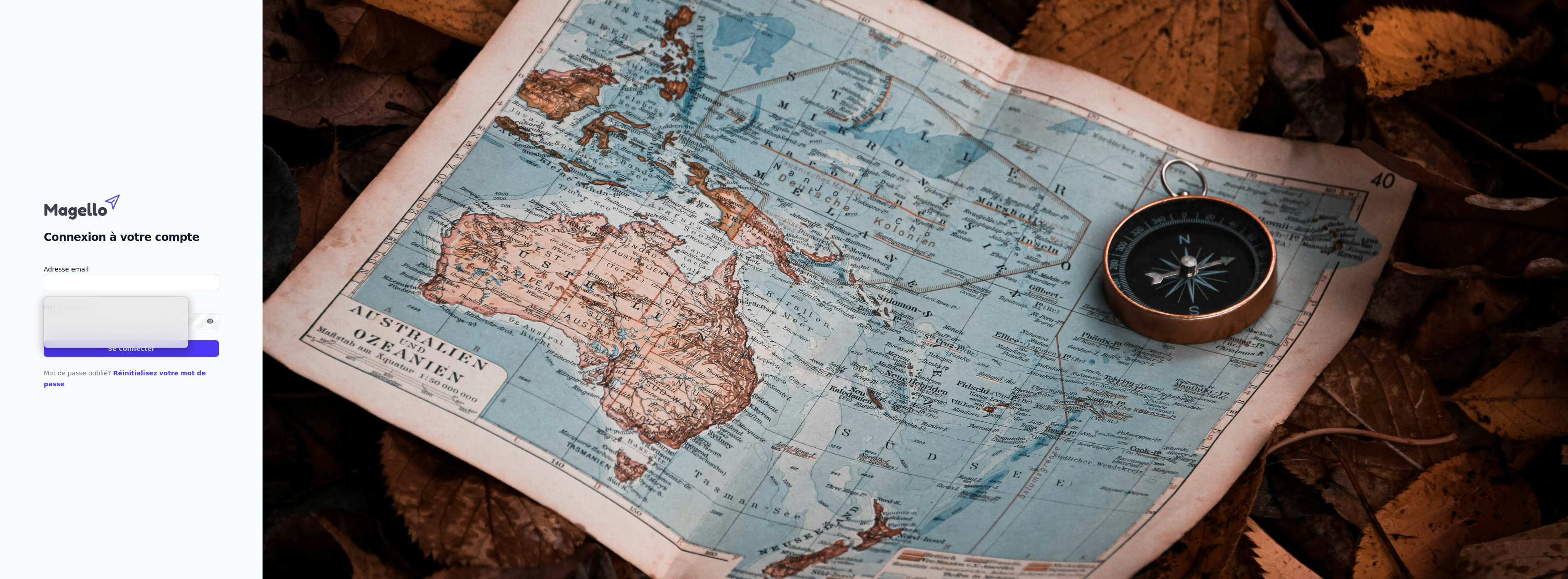
click at [133, 282] on input "Adresse email" at bounding box center [131, 283] width 175 height 16
type input "[PERSON_NAME][EMAIL_ADDRESS][DOMAIN_NAME]"
click at [209, 324] on icon "button" at bounding box center [209, 321] width 7 height 5
click at [138, 353] on button "Se connecter" at bounding box center [131, 348] width 175 height 16
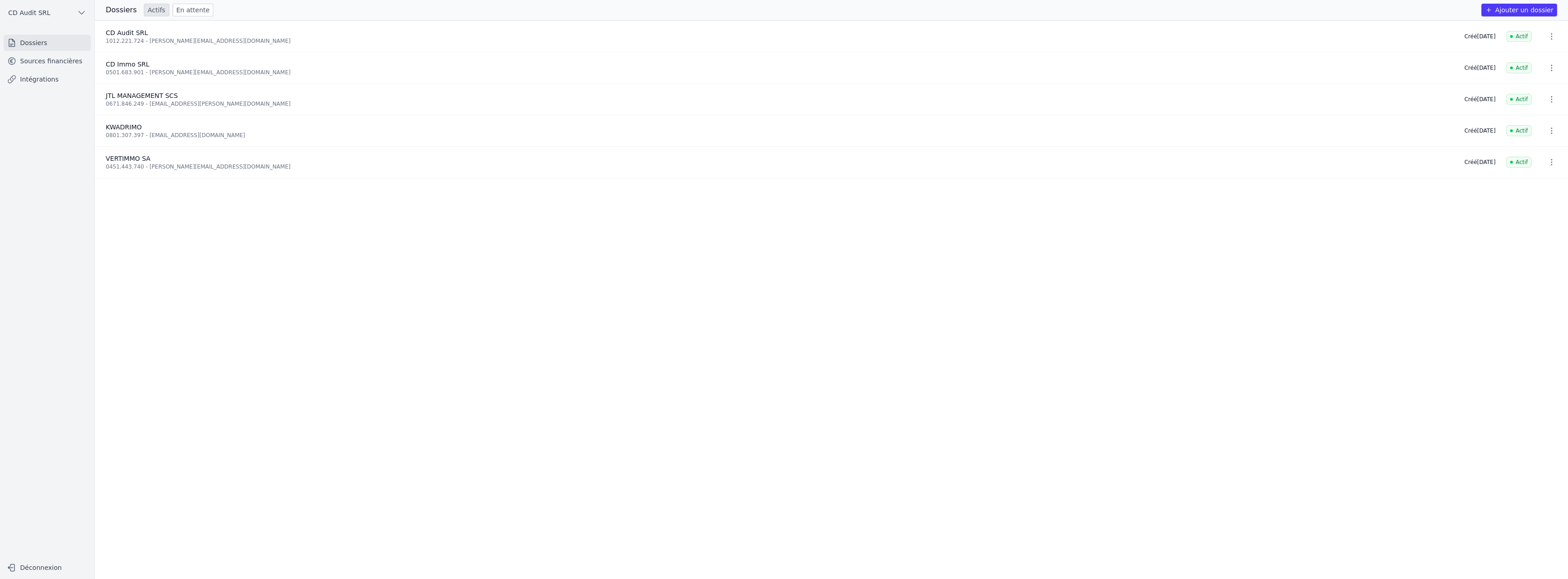
click at [54, 61] on link "Sources financières" at bounding box center [47, 61] width 87 height 16
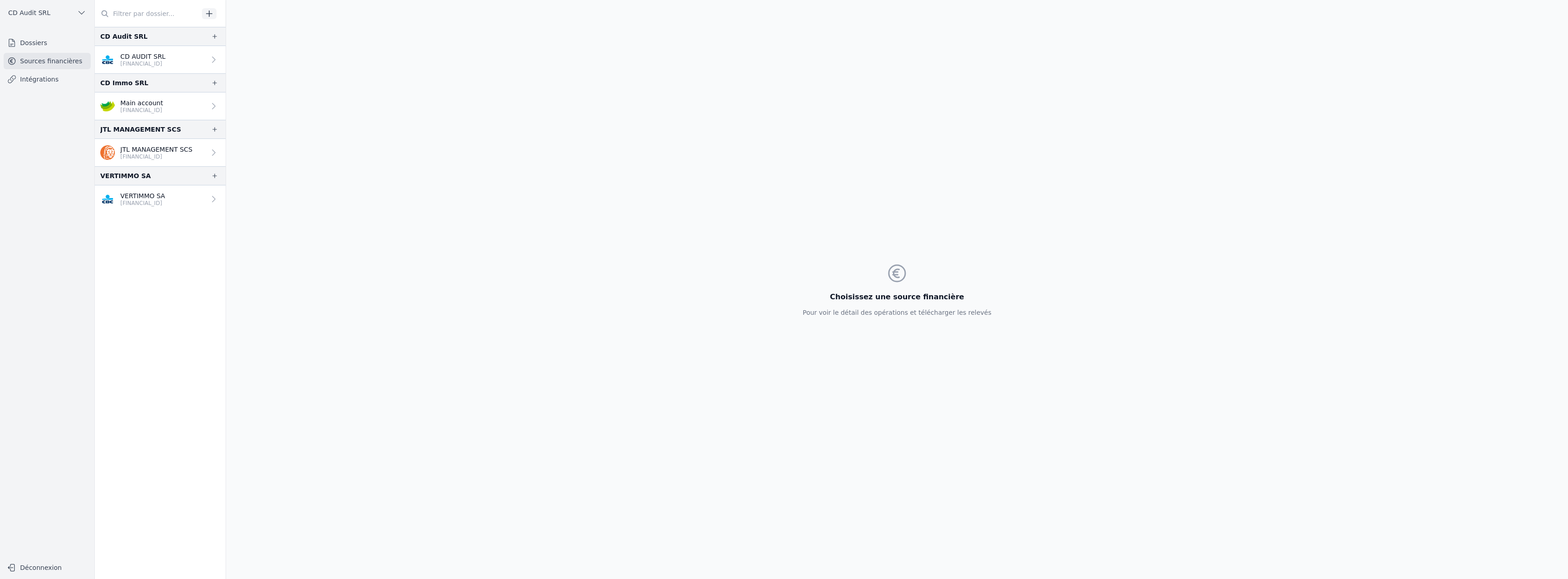
click at [144, 59] on p "CD AUDIT SRL" at bounding box center [143, 56] width 45 height 9
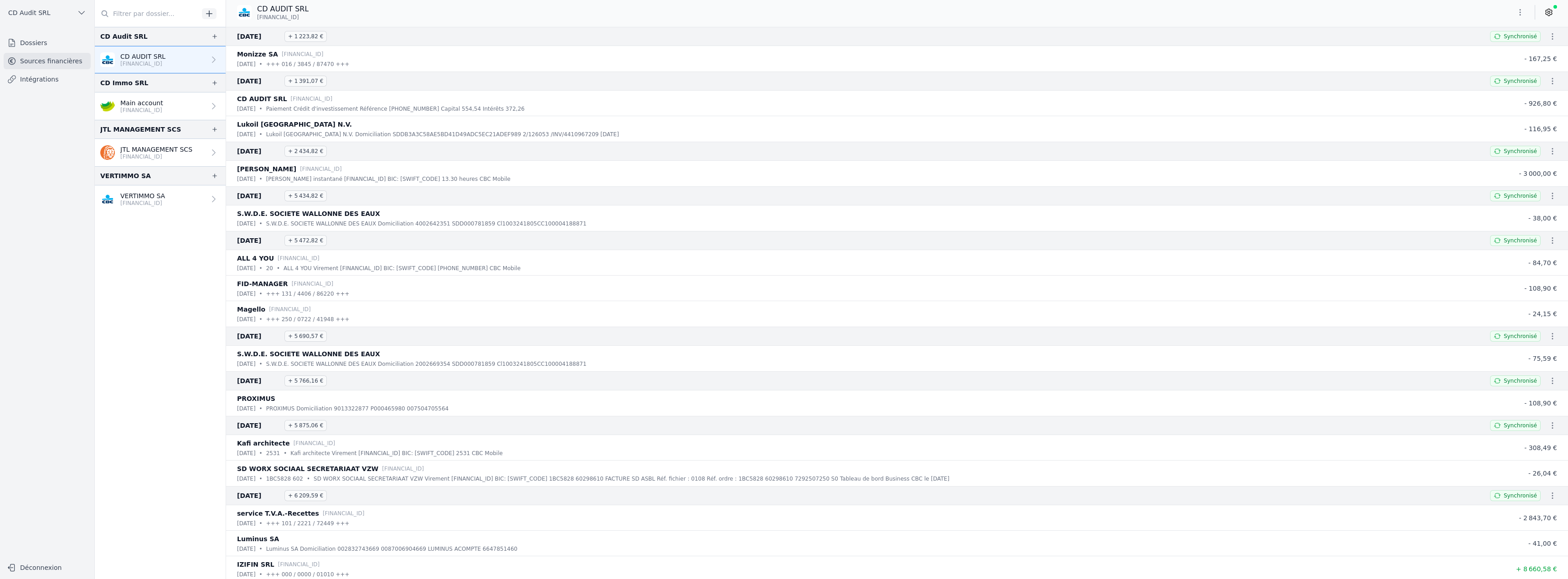
click at [1550, 33] on icon "button" at bounding box center [1552, 36] width 9 height 9
click at [1535, 52] on link "Download CODA" at bounding box center [1527, 52] width 67 height 16
click at [1548, 83] on icon "button" at bounding box center [1552, 81] width 9 height 9
click at [1538, 98] on link "Download CODA" at bounding box center [1527, 97] width 67 height 16
click at [1550, 154] on icon "button" at bounding box center [1552, 151] width 9 height 9
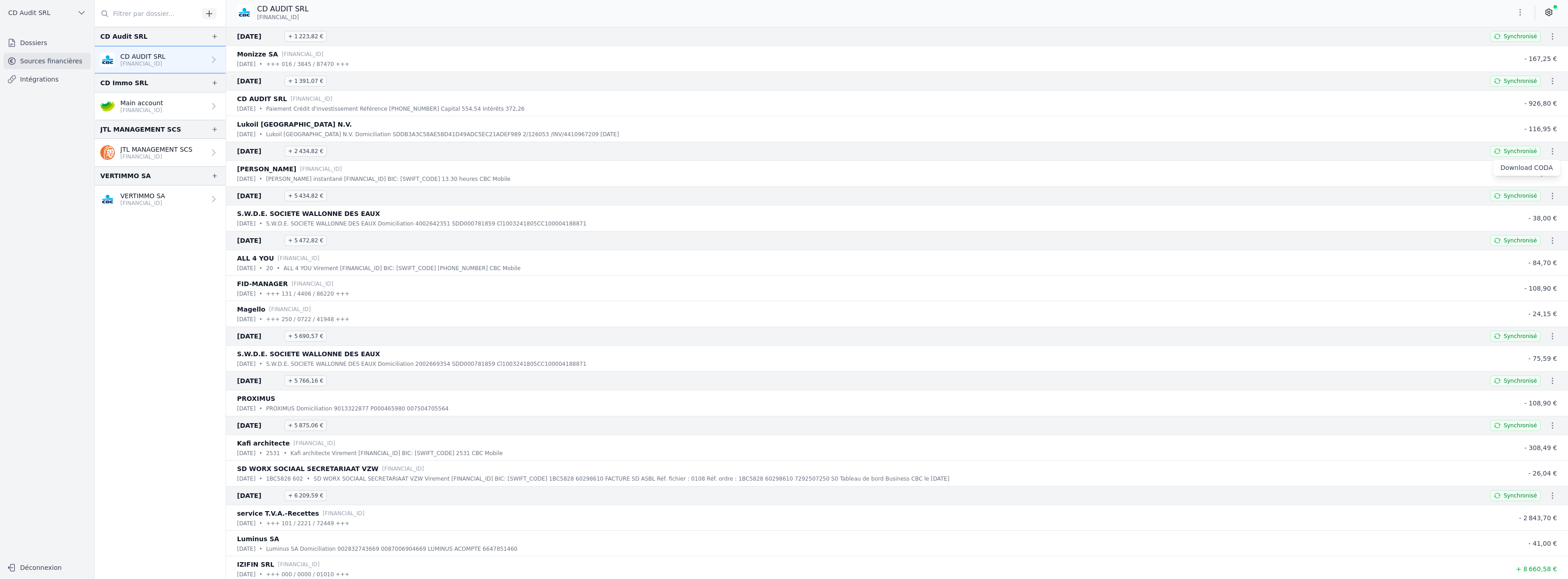
click at [1545, 166] on link "Download CODA" at bounding box center [1527, 167] width 67 height 16
click at [1552, 196] on icon "button" at bounding box center [1553, 196] width 1 height 6
click at [1537, 218] on link "Download CODA" at bounding box center [1527, 212] width 67 height 16
click at [1548, 241] on icon "button" at bounding box center [1552, 240] width 9 height 9
click at [1535, 262] on link "Download CODA" at bounding box center [1527, 257] width 67 height 16
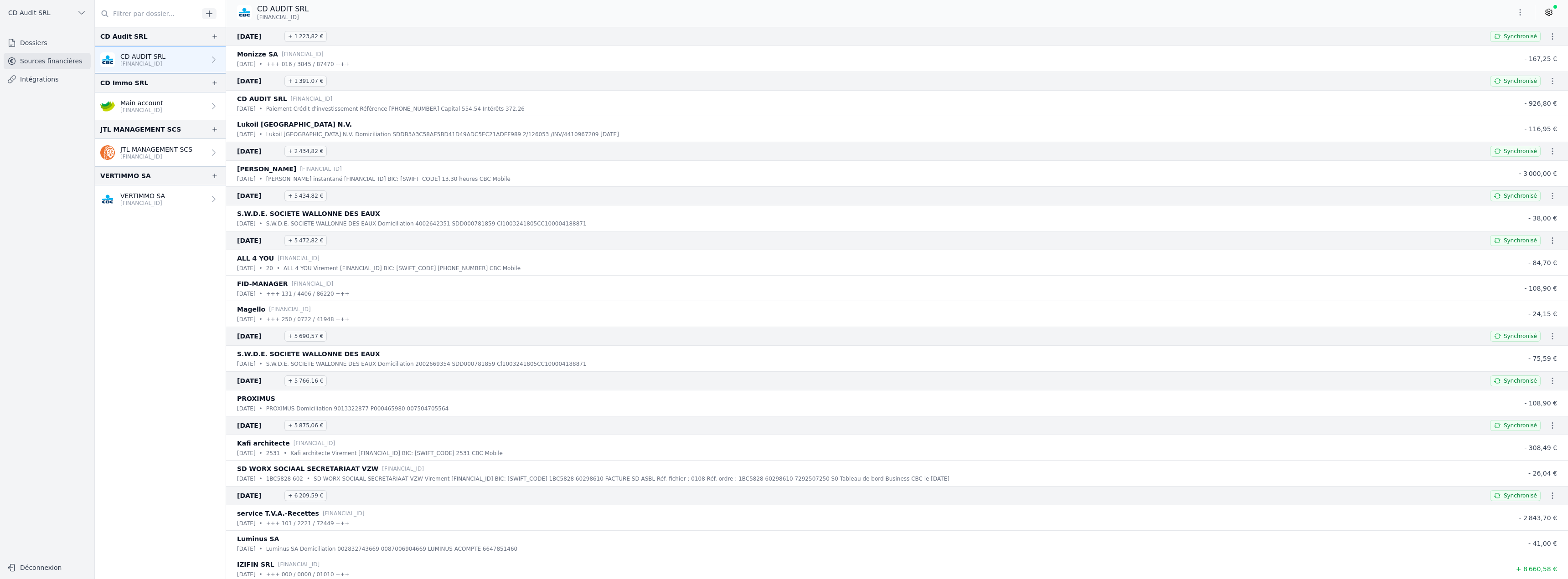
click at [1550, 338] on icon "button" at bounding box center [1552, 336] width 9 height 9
click at [1533, 357] on link "Download CODA" at bounding box center [1527, 352] width 67 height 16
click at [1549, 383] on icon "button" at bounding box center [1552, 381] width 9 height 9
click at [1533, 394] on link "Download CODA" at bounding box center [1527, 397] width 67 height 16
click at [1552, 426] on icon "button" at bounding box center [1553, 425] width 1 height 6
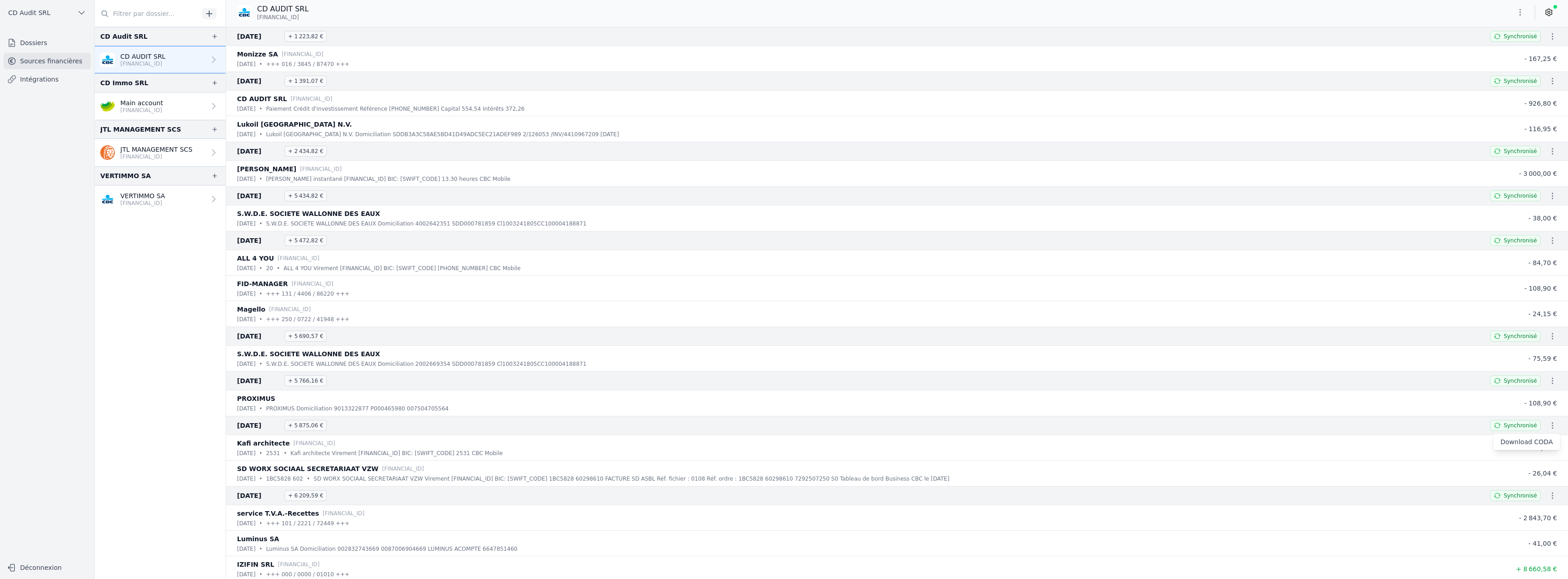
click at [1538, 441] on link "Download CODA" at bounding box center [1527, 442] width 67 height 16
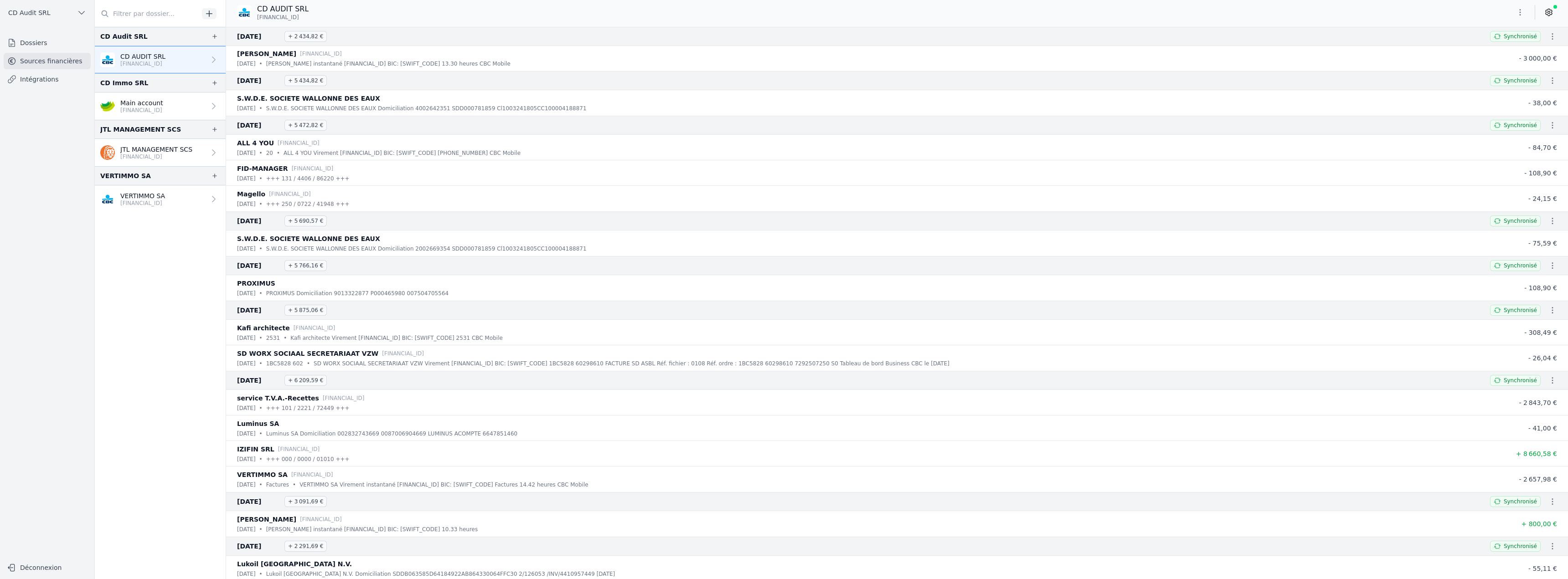
scroll to position [137, 0]
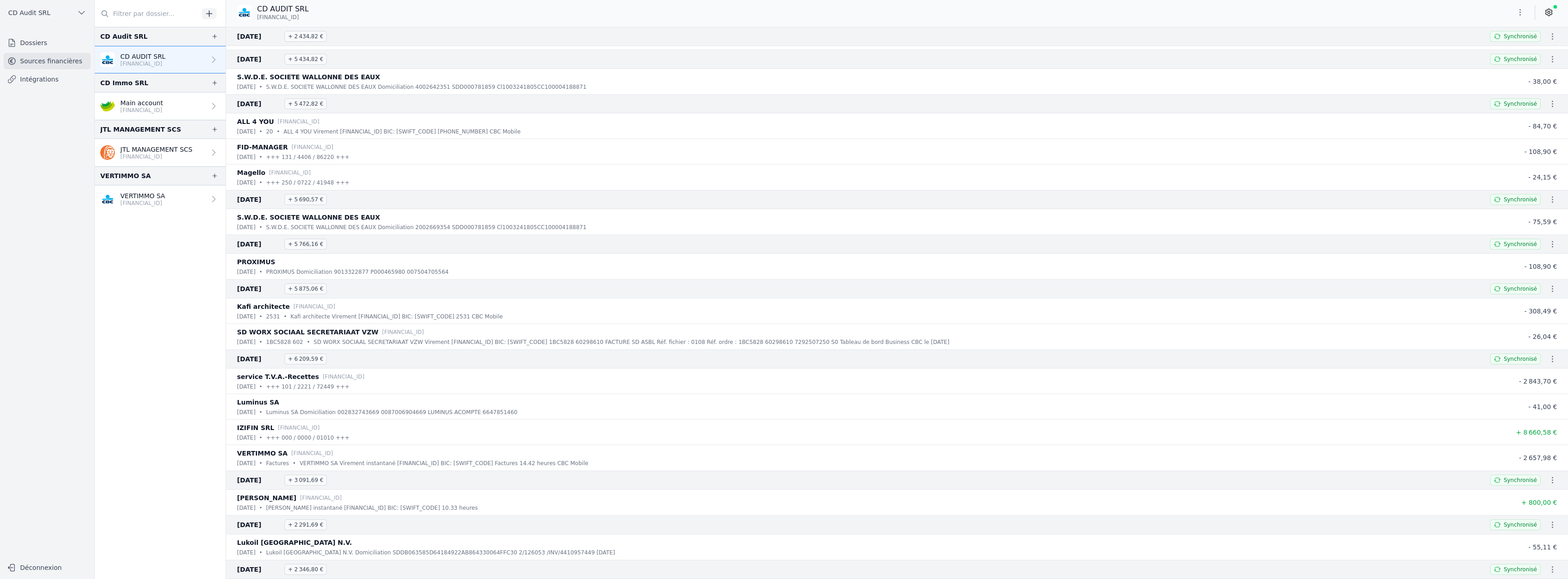
click at [1548, 358] on icon "button" at bounding box center [1552, 359] width 9 height 9
click at [1533, 373] on link "Download CODA" at bounding box center [1527, 375] width 67 height 16
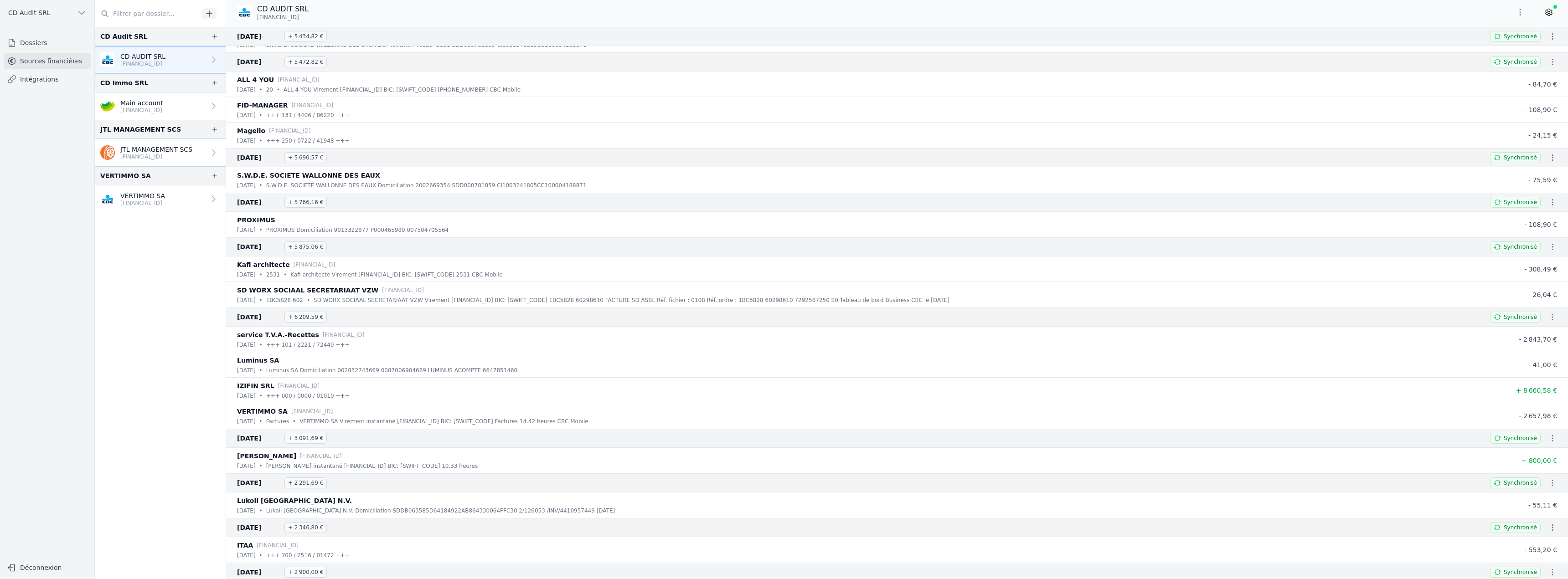
scroll to position [227, 0]
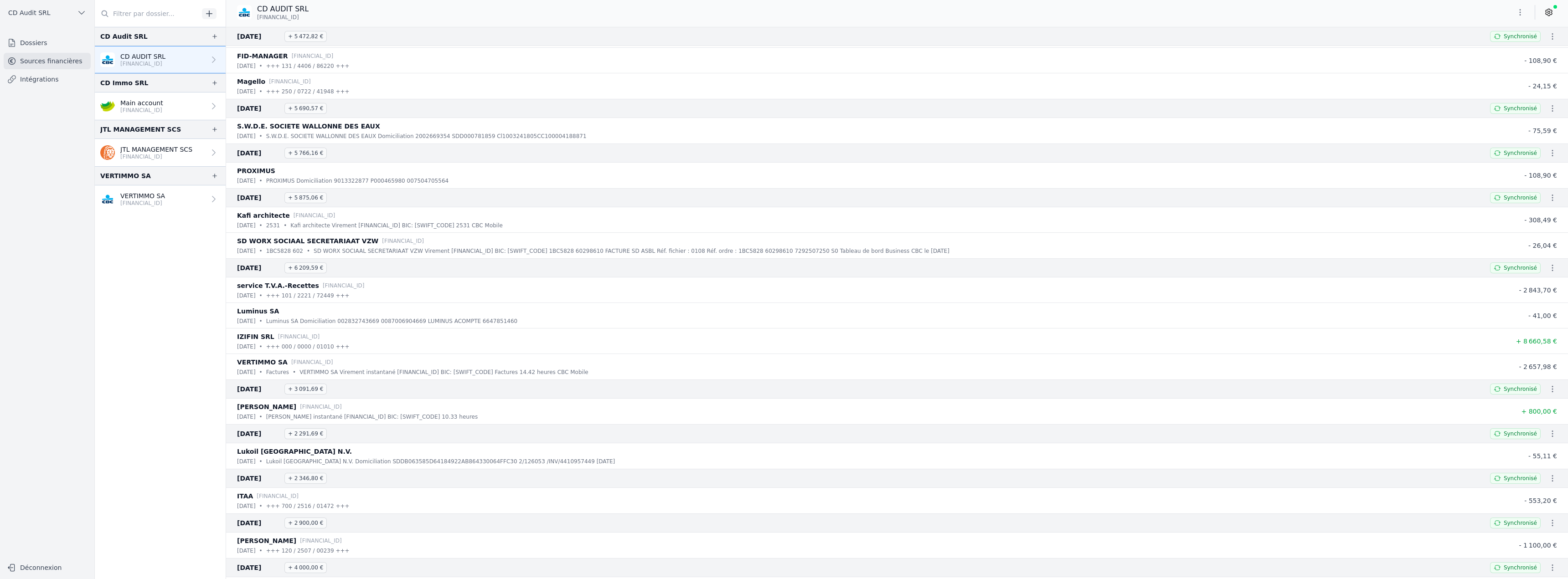
click at [1548, 389] on icon "button" at bounding box center [1552, 389] width 9 height 9
click at [1531, 403] on link "Download CODA" at bounding box center [1527, 405] width 67 height 16
click at [1550, 437] on icon "button" at bounding box center [1552, 433] width 9 height 9
click at [1527, 448] on link "Download CODA" at bounding box center [1527, 449] width 67 height 16
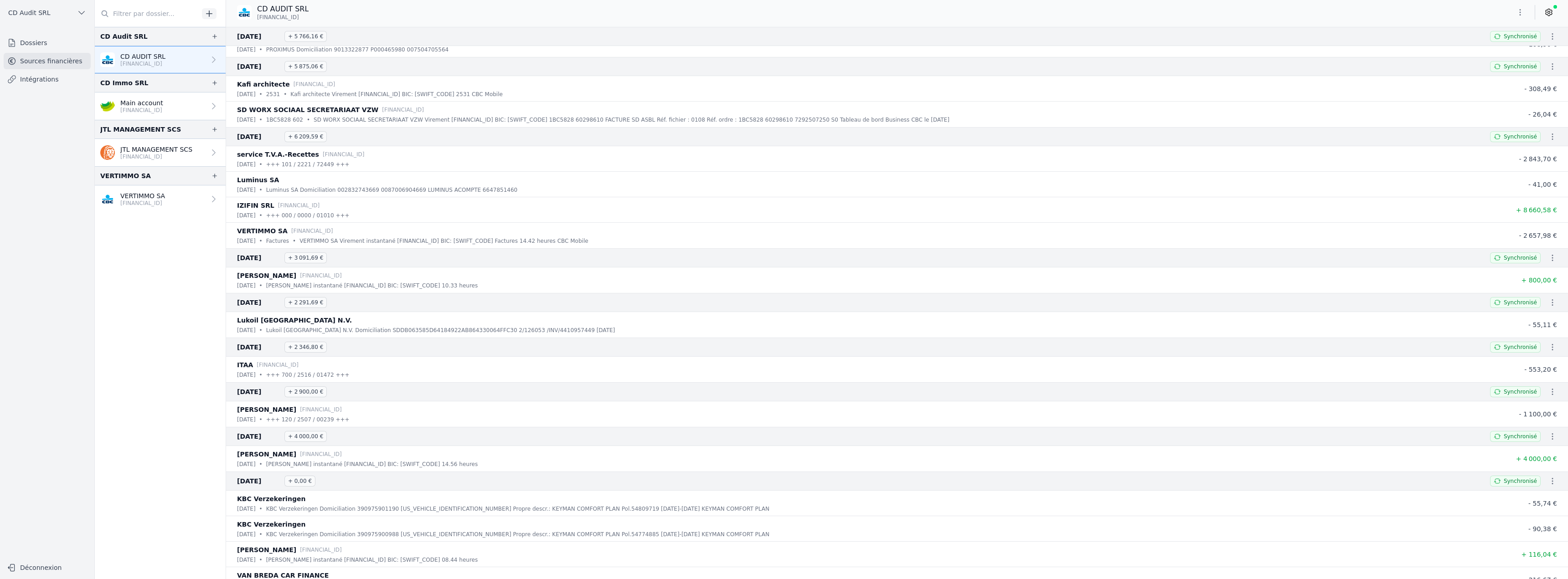
scroll to position [364, 0]
click at [1549, 344] on icon "button" at bounding box center [1552, 341] width 9 height 9
click at [1525, 360] on link "Download CODA" at bounding box center [1527, 358] width 67 height 16
click at [165, 202] on p "[FINANCIAL_ID]" at bounding box center [142, 203] width 44 height 7
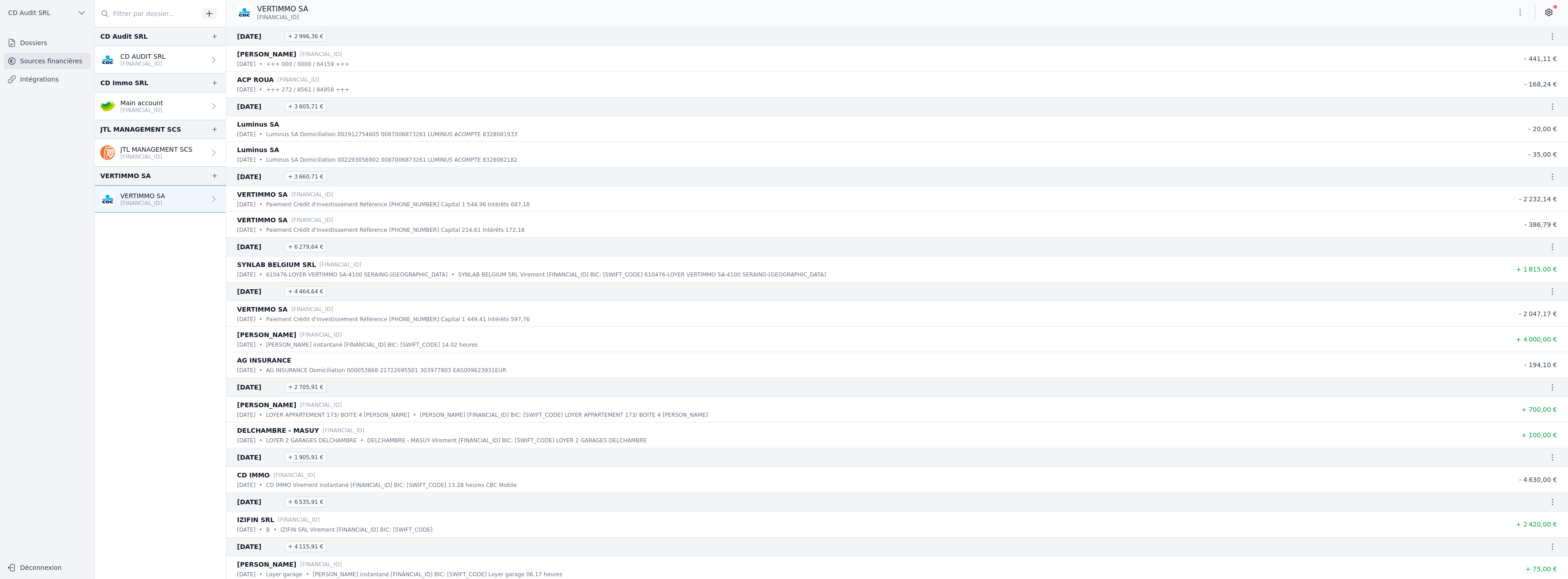
click at [1549, 40] on icon "button" at bounding box center [1552, 36] width 9 height 9
click at [1533, 51] on link "Download CODA" at bounding box center [1527, 52] width 67 height 16
click at [1548, 106] on icon "button" at bounding box center [1552, 106] width 9 height 9
click at [1539, 115] on link "Download CODA" at bounding box center [1527, 123] width 67 height 16
click at [1552, 179] on icon "button" at bounding box center [1552, 176] width 9 height 9
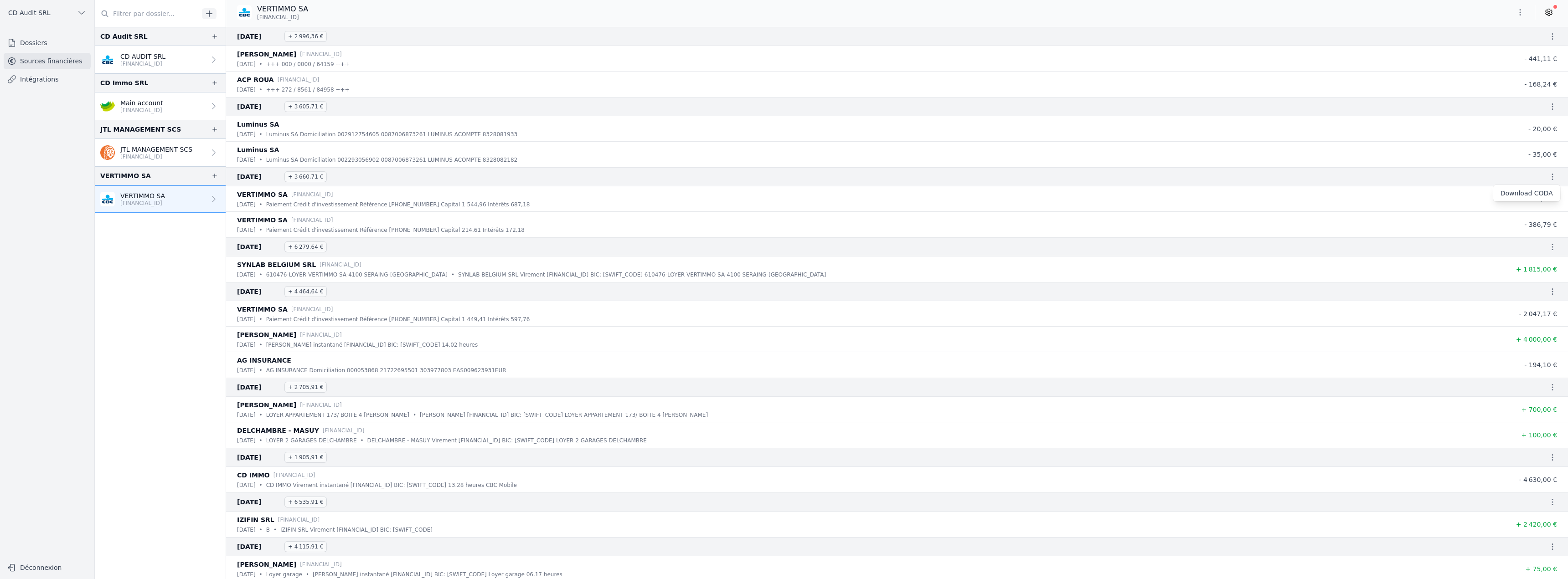
click at [1537, 196] on link "Download CODA" at bounding box center [1527, 193] width 67 height 16
click at [1552, 248] on icon "button" at bounding box center [1553, 247] width 1 height 6
click at [1527, 268] on link "Download CODA" at bounding box center [1527, 263] width 67 height 16
click at [1549, 293] on icon "button" at bounding box center [1552, 291] width 9 height 9
click at [1535, 313] on link "Download CODA" at bounding box center [1527, 308] width 67 height 16
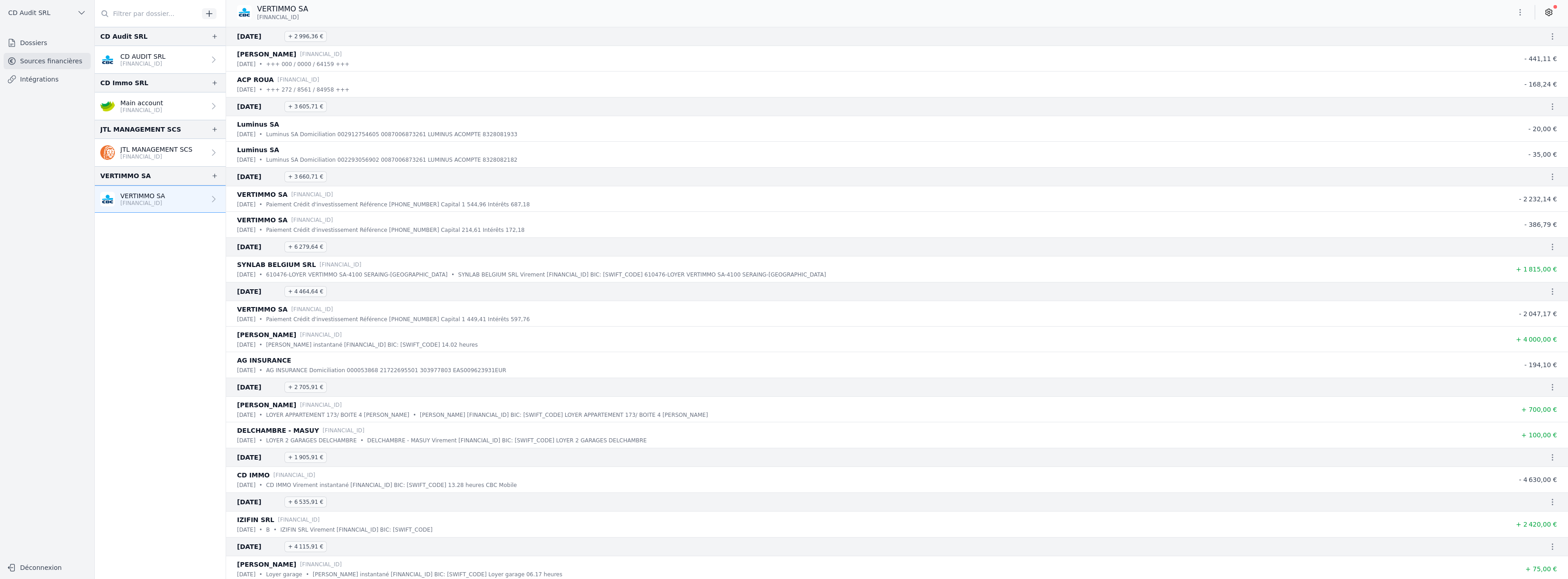
click at [1552, 387] on icon "button" at bounding box center [1553, 387] width 1 height 6
click at [1532, 402] on link "Download CODA" at bounding box center [1527, 403] width 67 height 16
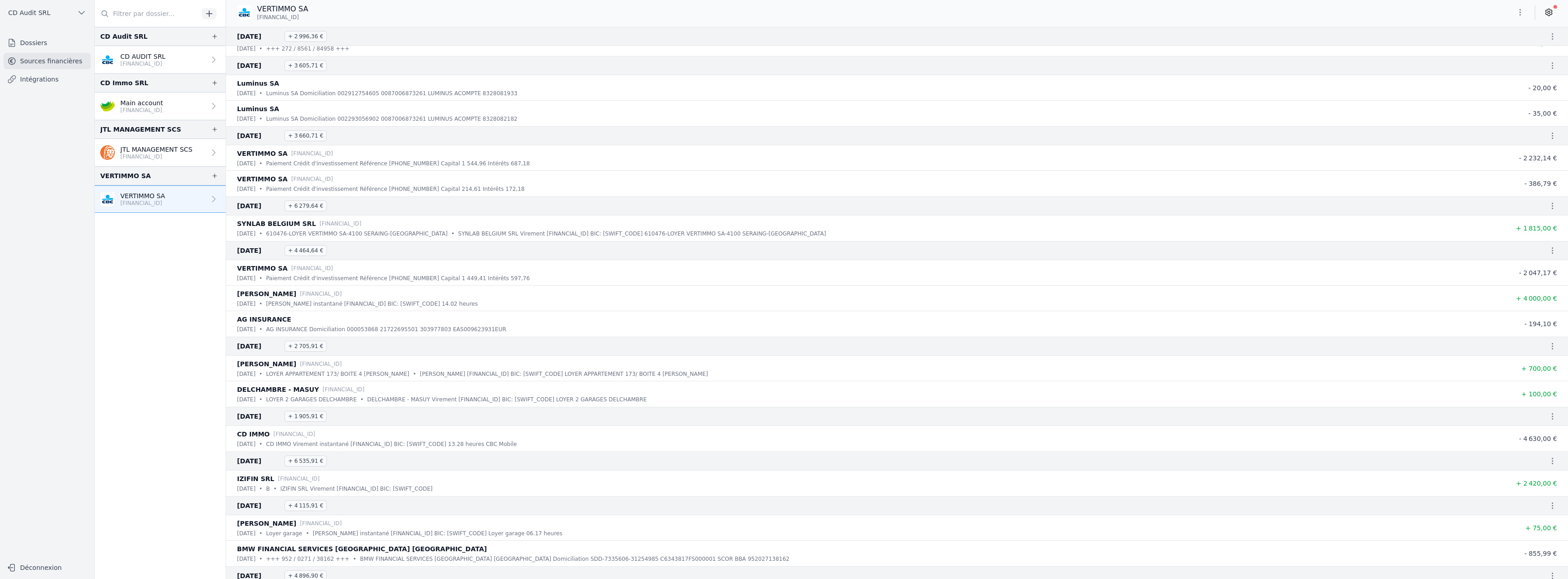
scroll to position [91, 0]
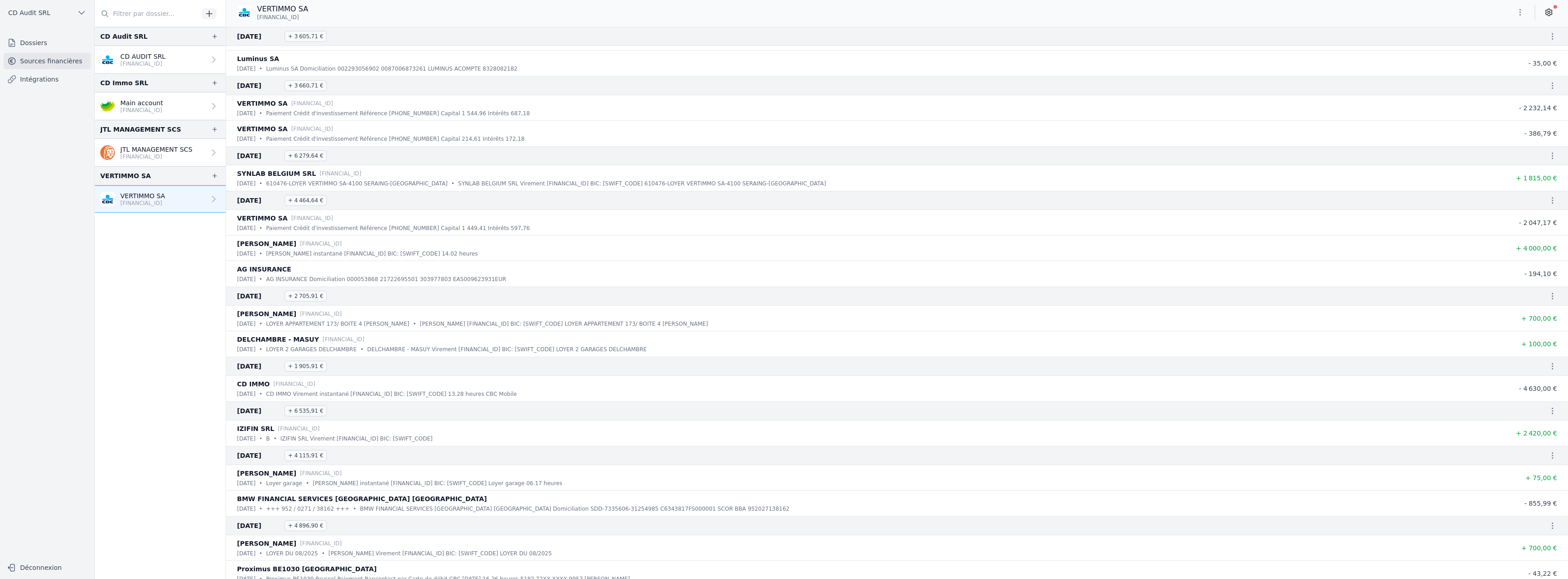
click at [1548, 368] on icon "button" at bounding box center [1552, 366] width 9 height 9
click at [1542, 384] on link "Download CODA" at bounding box center [1527, 383] width 67 height 16
click at [1548, 413] on icon "button" at bounding box center [1552, 411] width 9 height 9
click at [1533, 424] on link "Download CODA" at bounding box center [1527, 427] width 67 height 16
click at [1549, 451] on icon "button" at bounding box center [1552, 455] width 9 height 9
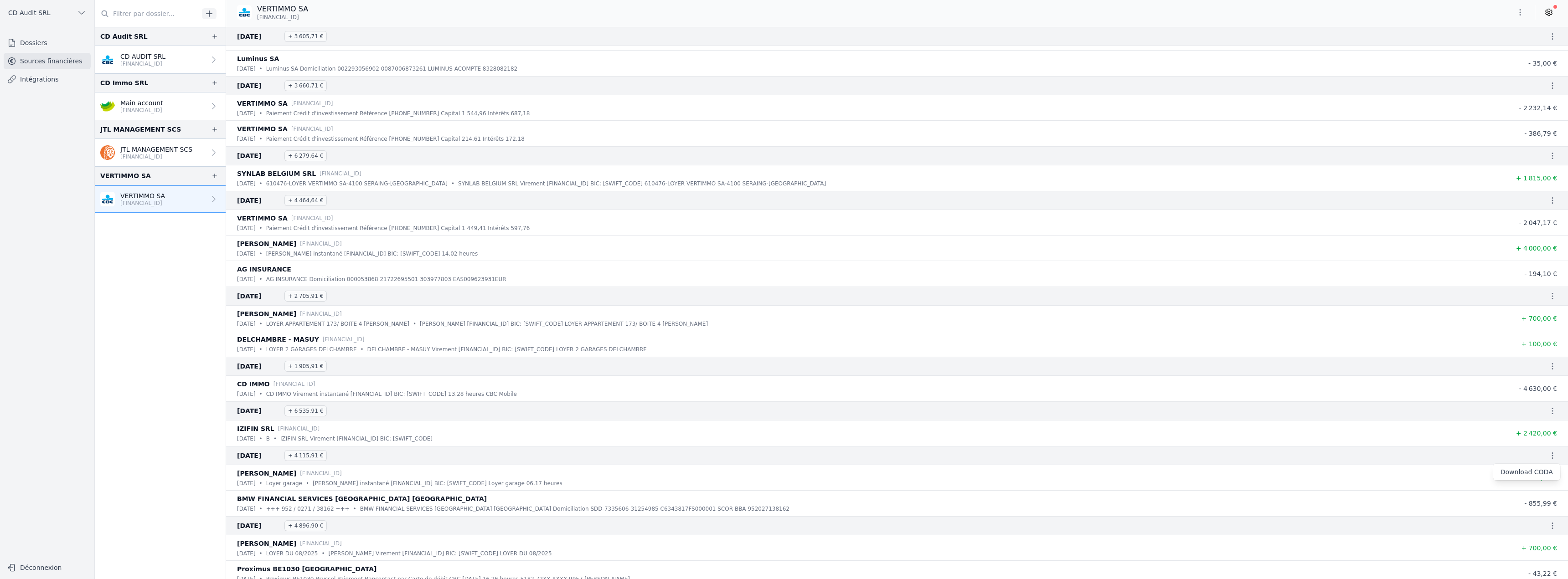
click at [1524, 473] on link "Download CODA" at bounding box center [1527, 471] width 67 height 16
click at [1550, 529] on icon "button" at bounding box center [1552, 525] width 9 height 9
click at [1519, 541] on link "Download CODA" at bounding box center [1527, 542] width 67 height 16
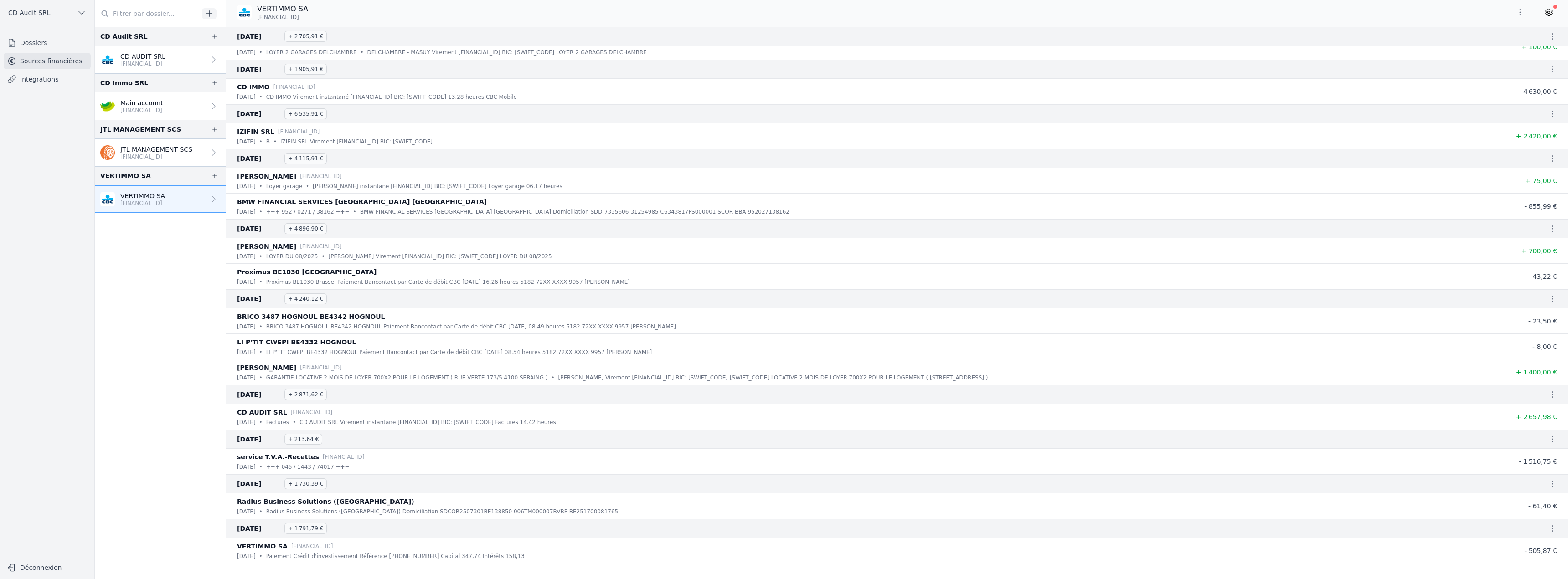
scroll to position [410, 0]
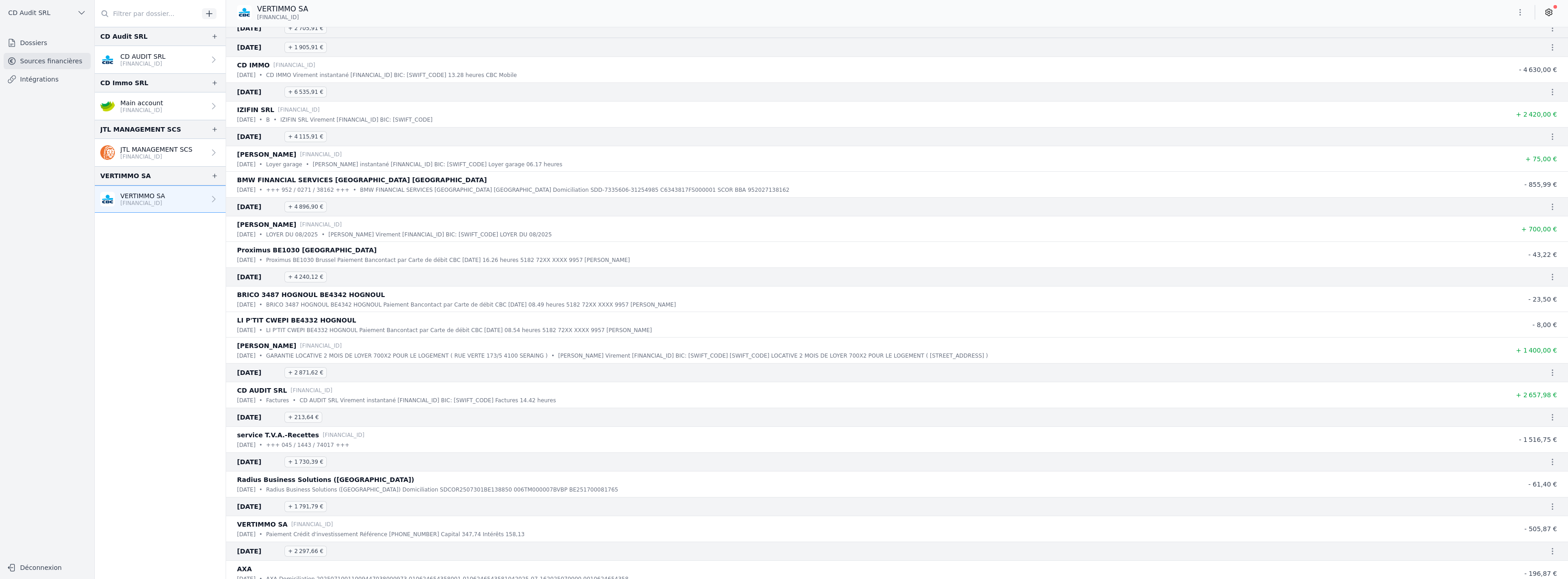
click at [1550, 277] on icon "button" at bounding box center [1552, 277] width 9 height 9
click at [1534, 291] on link "Download CODA" at bounding box center [1527, 293] width 67 height 16
click at [1549, 372] on icon "button" at bounding box center [1552, 372] width 9 height 9
click at [1531, 389] on link "Download CODA" at bounding box center [1527, 389] width 67 height 16
click at [1551, 420] on icon "button" at bounding box center [1552, 417] width 9 height 9
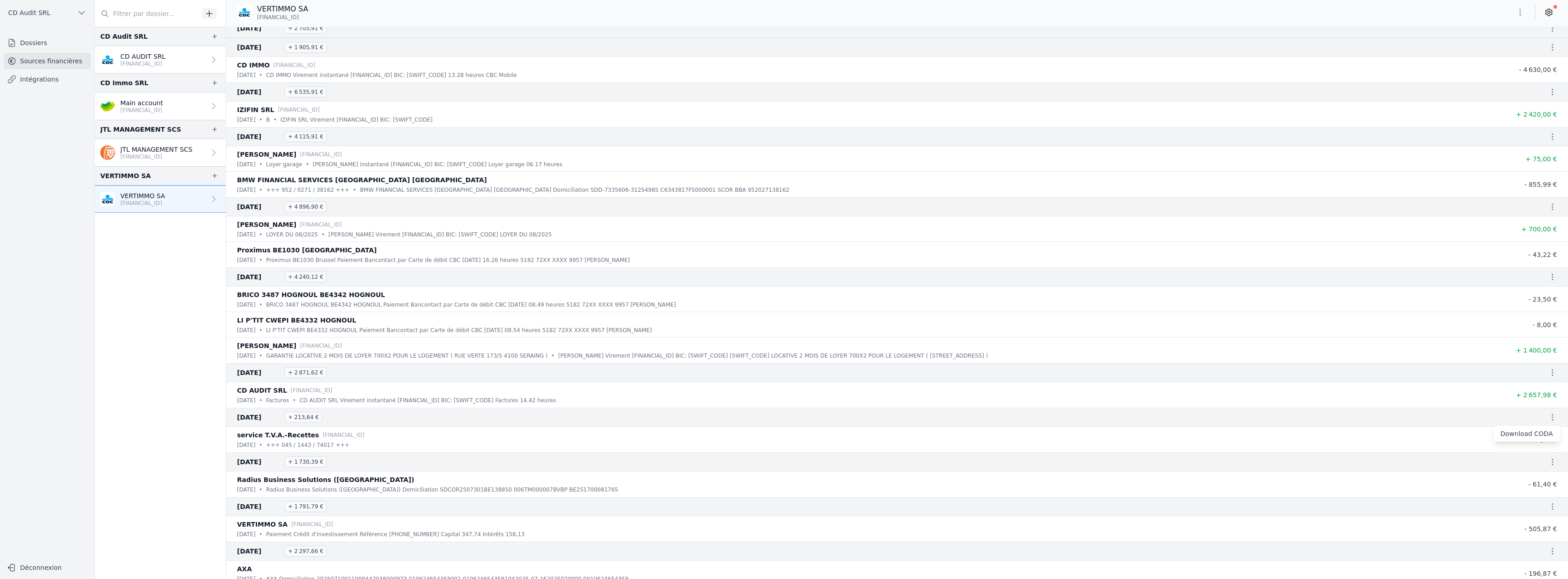
click at [1522, 432] on link "Download CODA" at bounding box center [1527, 433] width 67 height 16
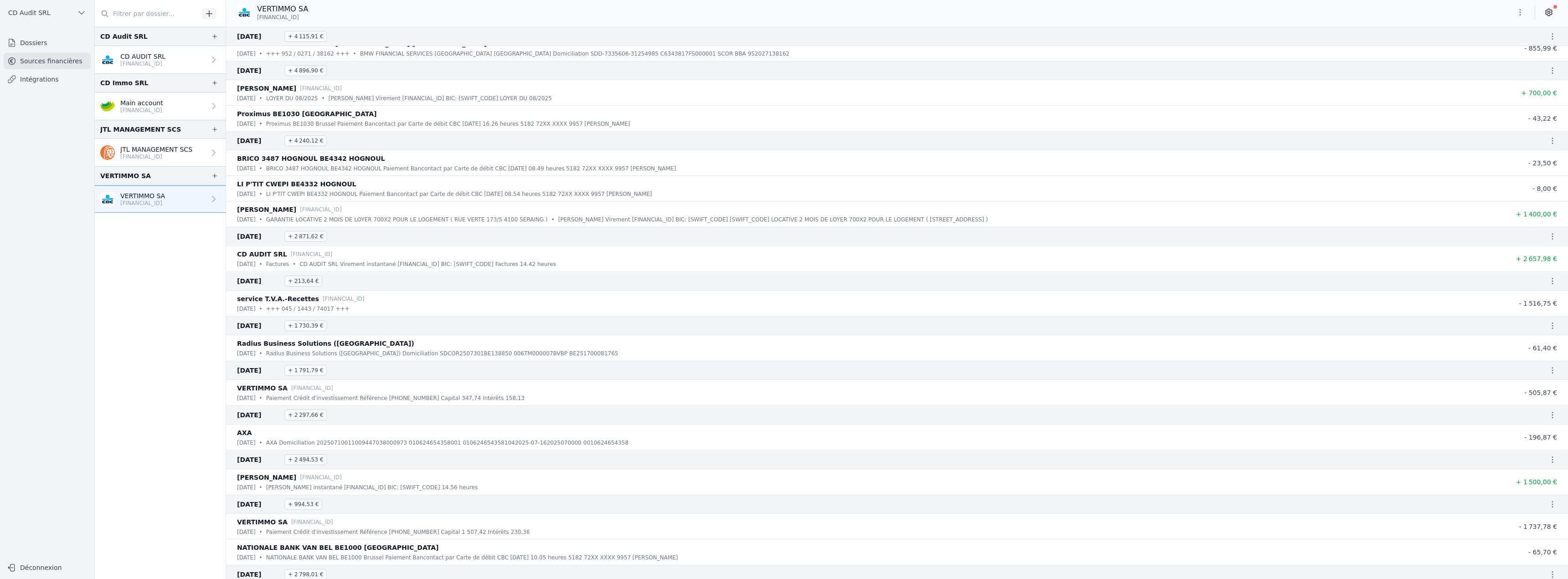
scroll to position [547, 0]
click at [1549, 326] on icon "button" at bounding box center [1552, 325] width 9 height 9
click at [1524, 342] on link "Download CODA" at bounding box center [1527, 341] width 67 height 16
click at [156, 111] on p "[FINANCIAL_ID]" at bounding box center [142, 110] width 43 height 7
